Goal: Task Accomplishment & Management: Complete application form

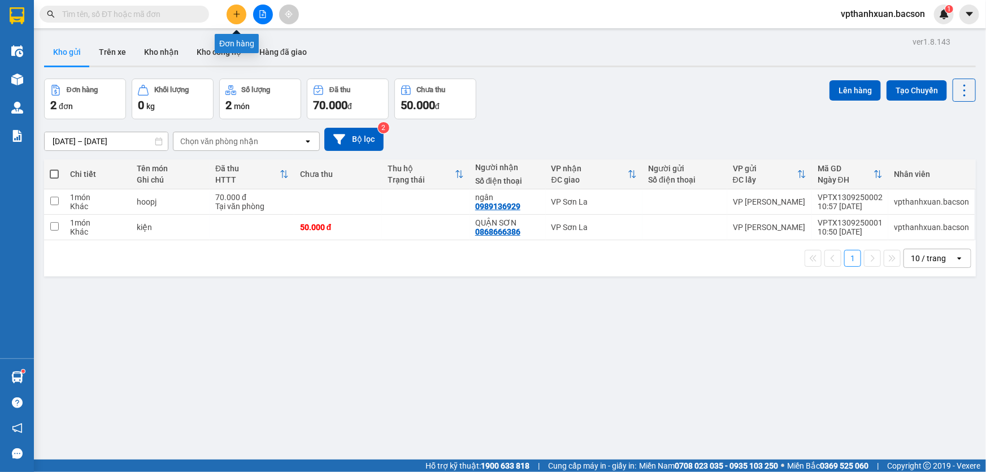
click at [233, 16] on icon "plus" at bounding box center [237, 14] width 8 height 8
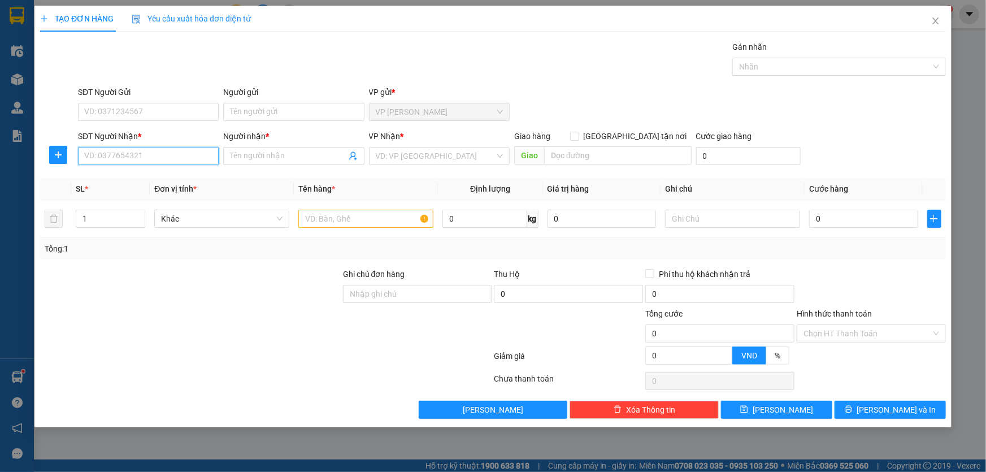
click at [141, 148] on input "SĐT Người Nhận *" at bounding box center [148, 156] width 141 height 18
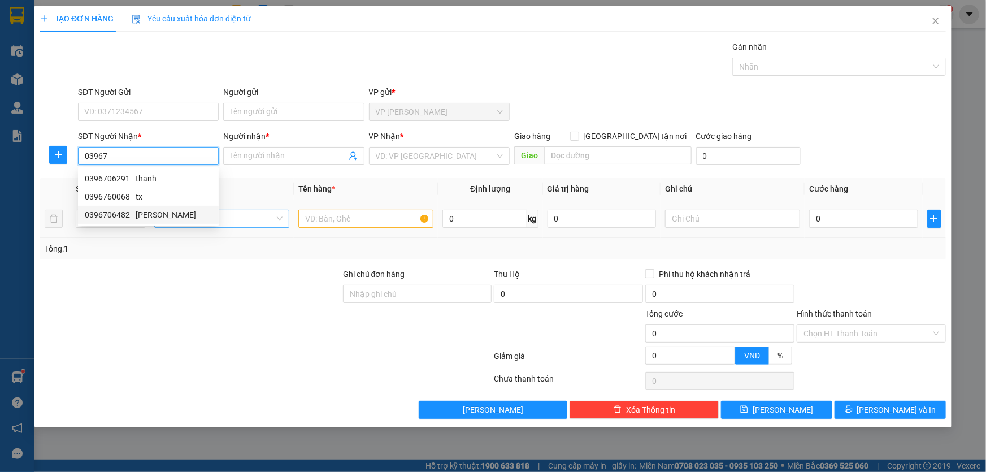
drag, startPoint x: 145, startPoint y: 215, endPoint x: 169, endPoint y: 212, distance: 25.0
click at [145, 216] on div "0396706482 - [PERSON_NAME]" at bounding box center [148, 214] width 127 height 12
type input "0396706482"
type input "[PERSON_NAME]"
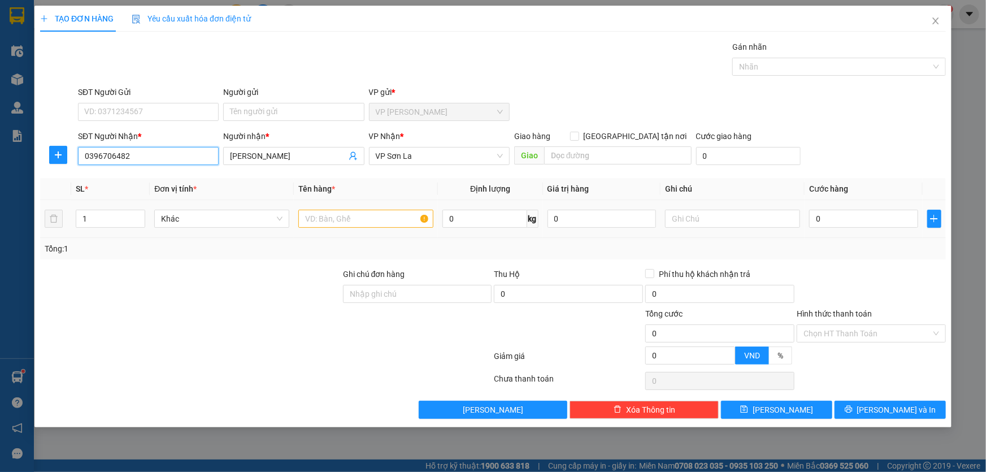
type input "0396706482"
click at [378, 217] on input "text" at bounding box center [365, 219] width 135 height 18
type input "bocj"
click at [871, 221] on input "0" at bounding box center [863, 219] width 109 height 18
type input "5"
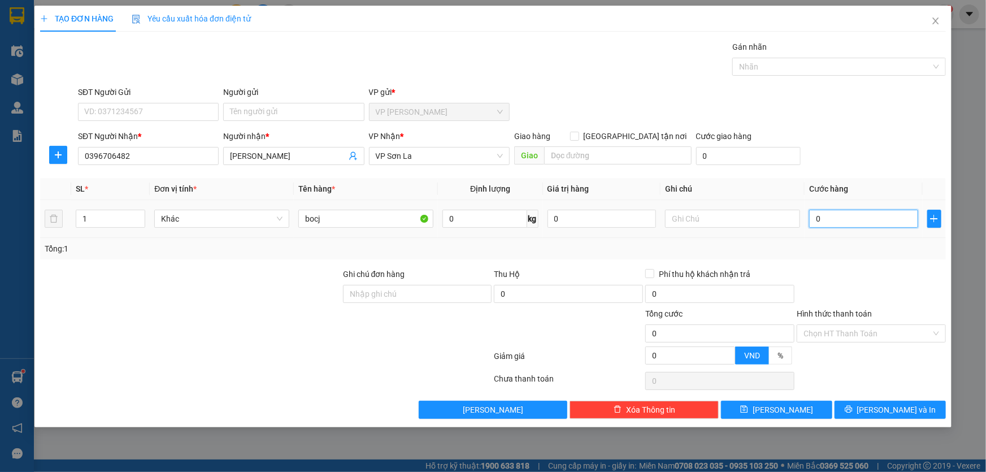
type input "5"
type input "50"
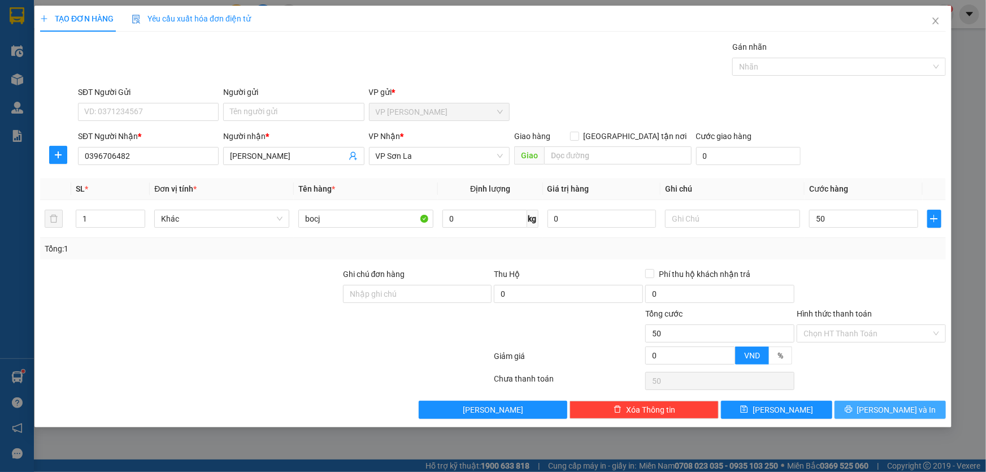
type input "50.000"
click at [921, 409] on button "[PERSON_NAME] và In" at bounding box center [889, 409] width 111 height 18
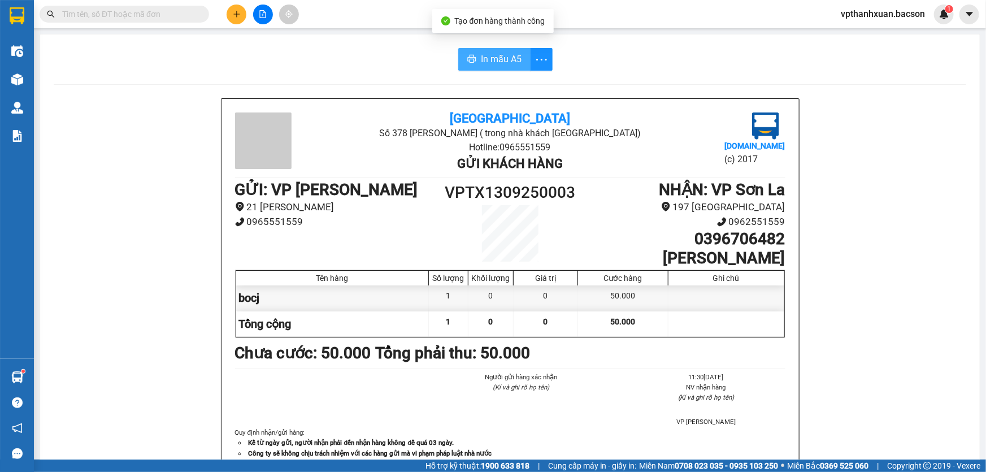
click at [467, 54] on button "In mẫu A5" at bounding box center [494, 59] width 72 height 23
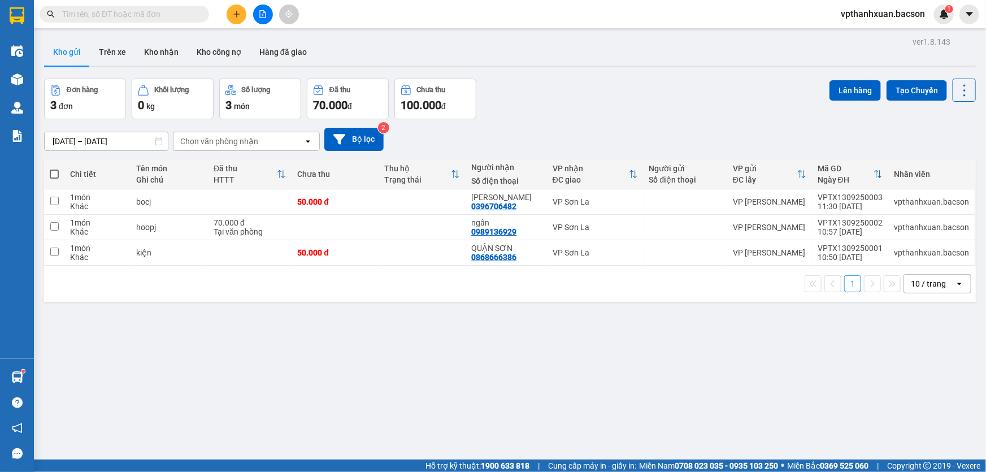
click at [240, 14] on icon "plus" at bounding box center [237, 14] width 8 height 8
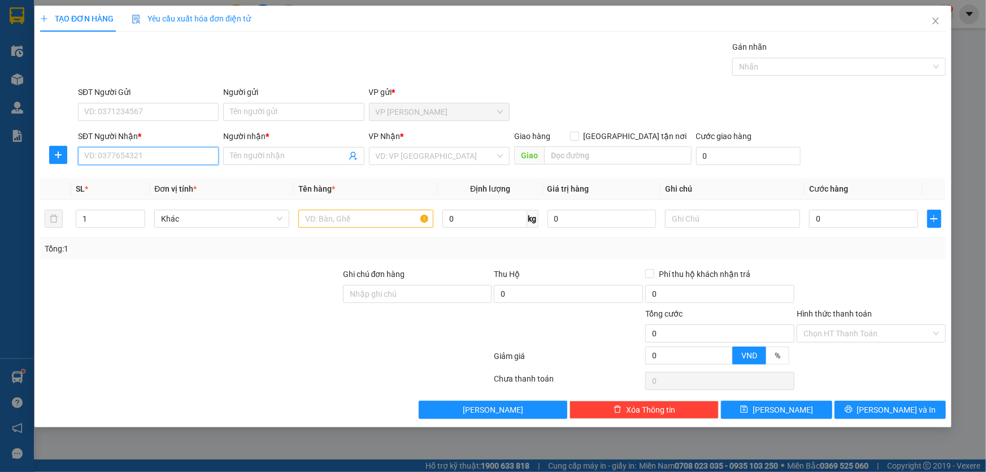
click at [151, 156] on input "SĐT Người Nhận *" at bounding box center [148, 156] width 141 height 18
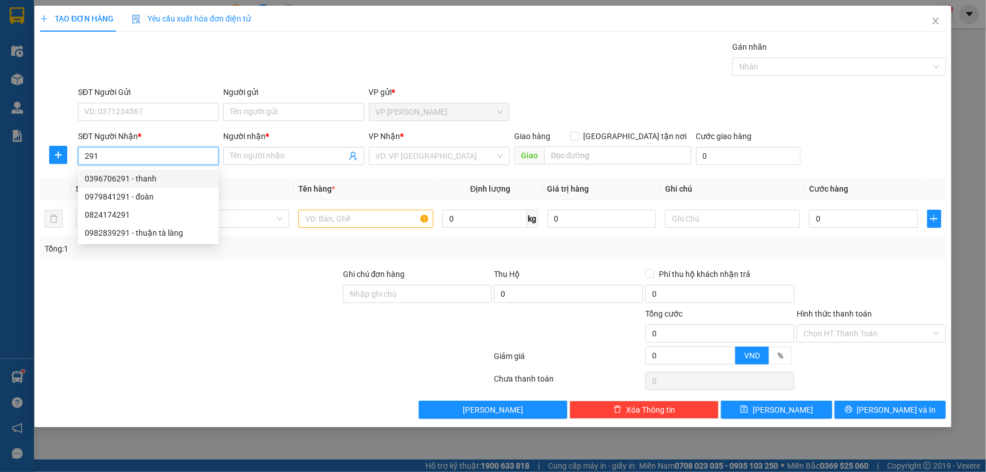
click at [143, 177] on div "0396706291 - thanh" at bounding box center [148, 178] width 127 height 12
type input "0396706291"
type input "thanh"
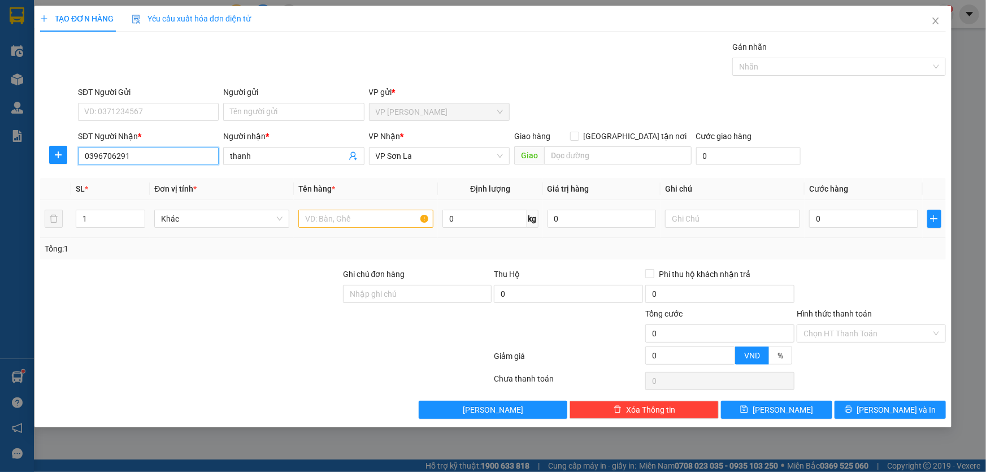
type input "0396706291"
click at [324, 219] on input "text" at bounding box center [365, 219] width 135 height 18
type input "kieenj"
click at [844, 220] on input "0" at bounding box center [863, 219] width 109 height 18
type input "5"
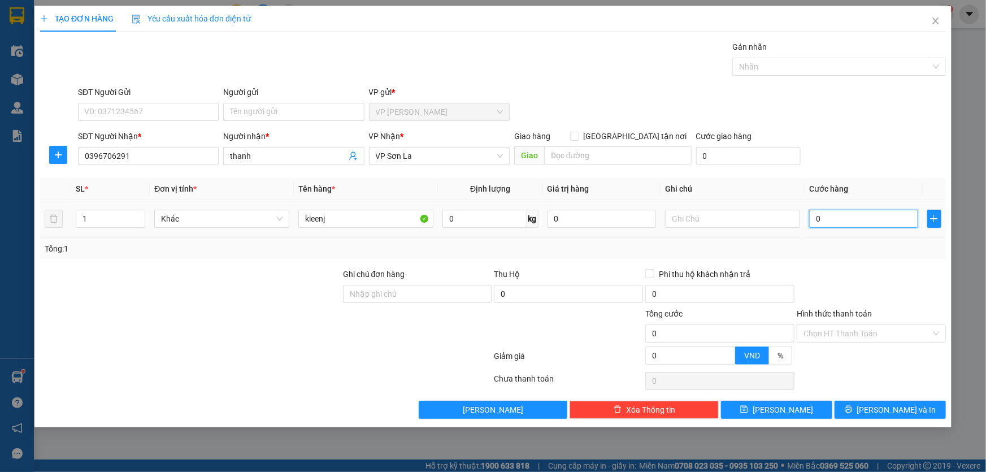
type input "5"
type input "50"
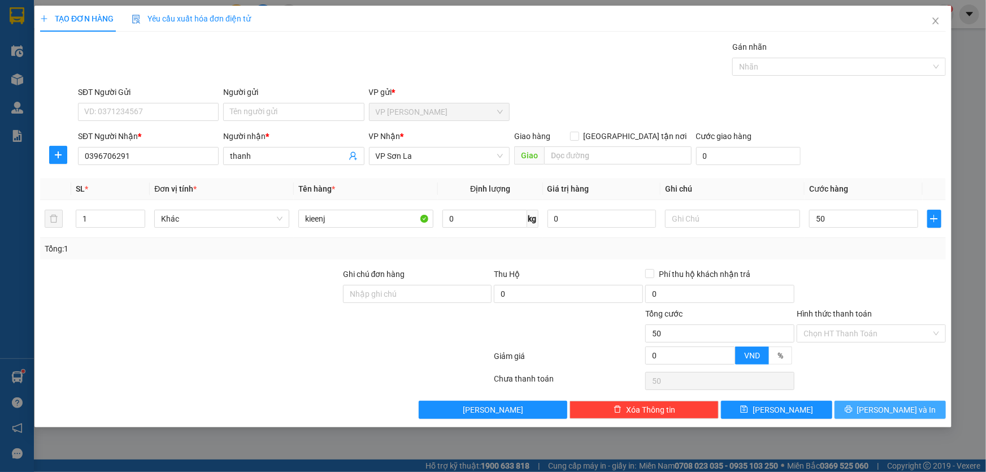
type input "50.000"
click at [880, 409] on button "[PERSON_NAME] và In" at bounding box center [889, 409] width 111 height 18
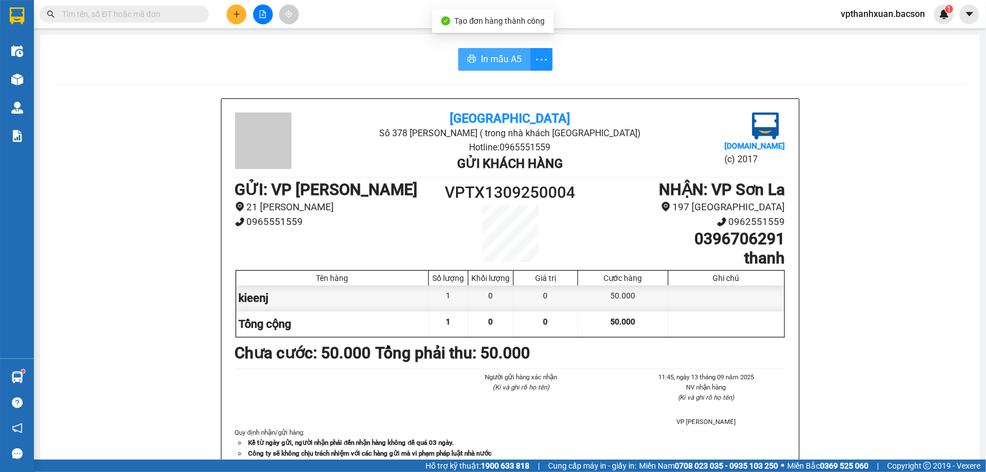
click at [503, 62] on span "In mẫu A5" at bounding box center [501, 59] width 41 height 14
